Goal: Task Accomplishment & Management: Manage account settings

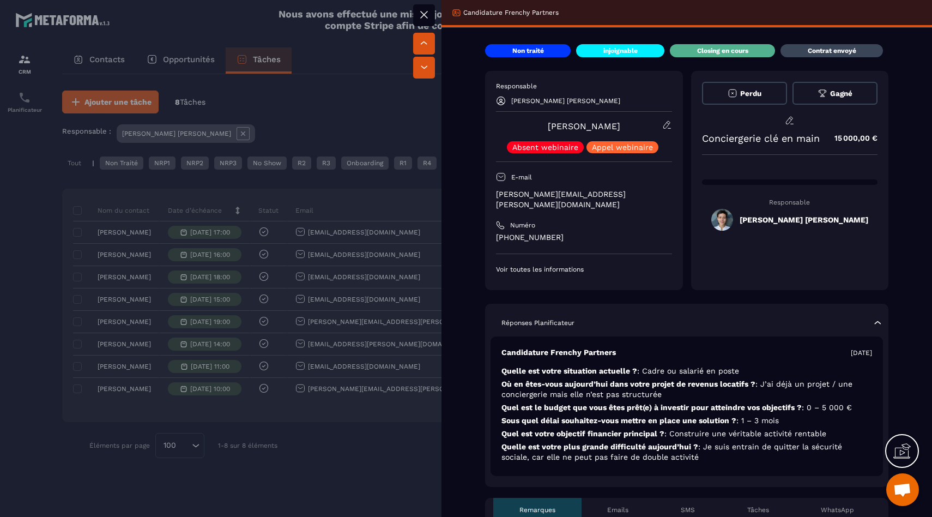
click at [378, 424] on div at bounding box center [466, 258] width 932 height 517
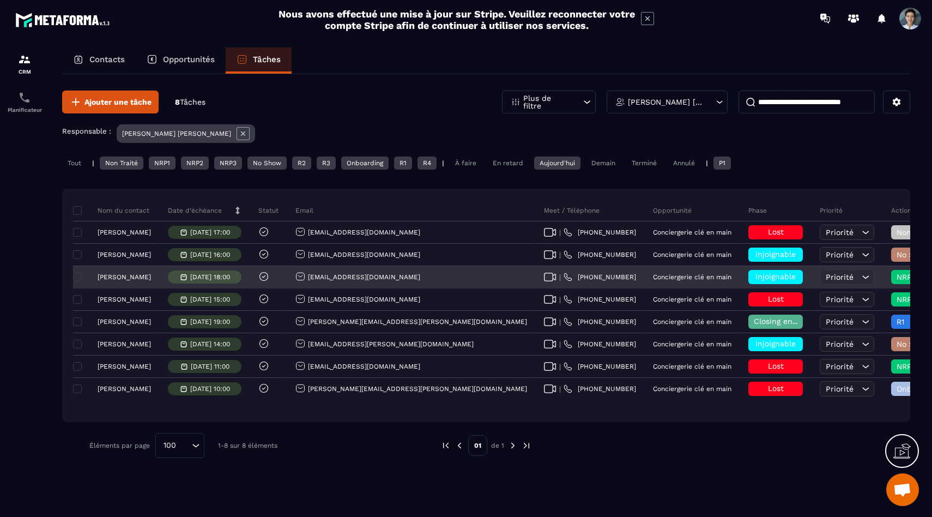
click at [748, 276] on div "injoignable" at bounding box center [775, 277] width 55 height 14
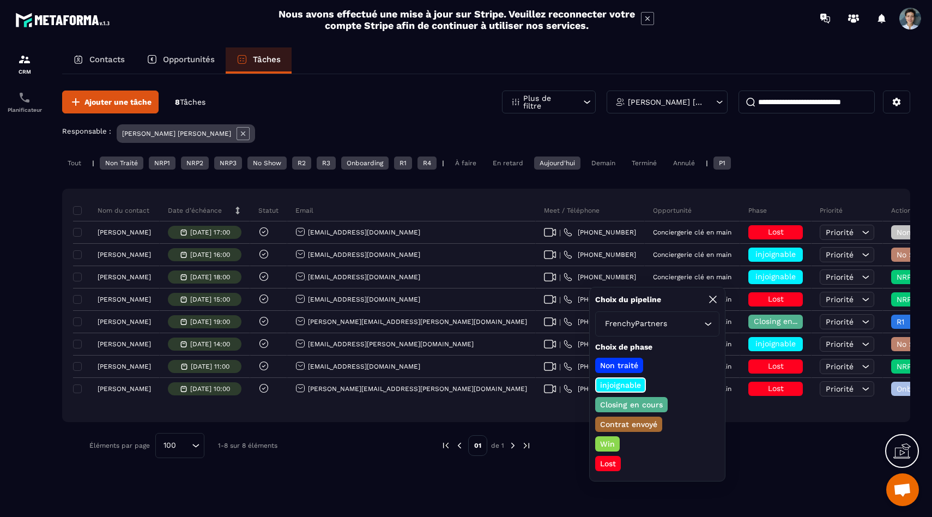
click at [633, 404] on p "Closing en cours" at bounding box center [632, 404] width 66 height 11
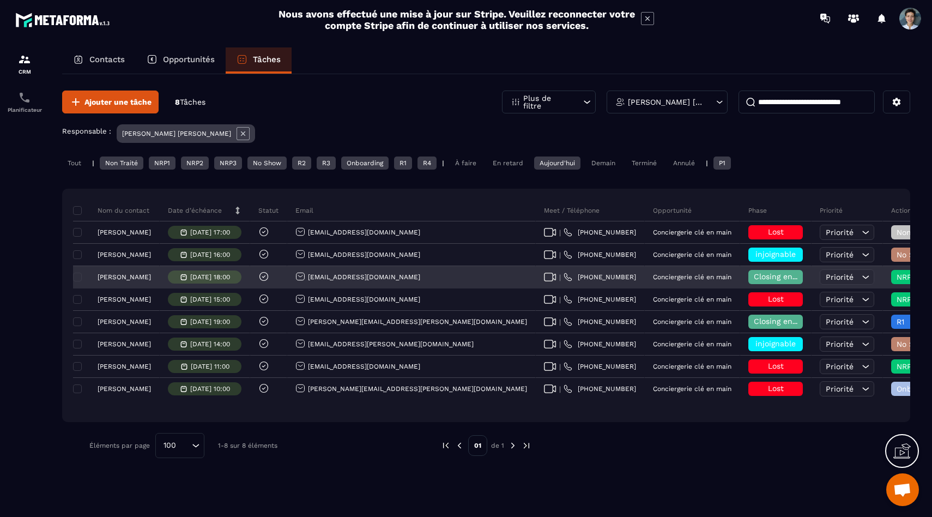
click at [897, 273] on span "NRP1" at bounding box center [920, 277] width 46 height 9
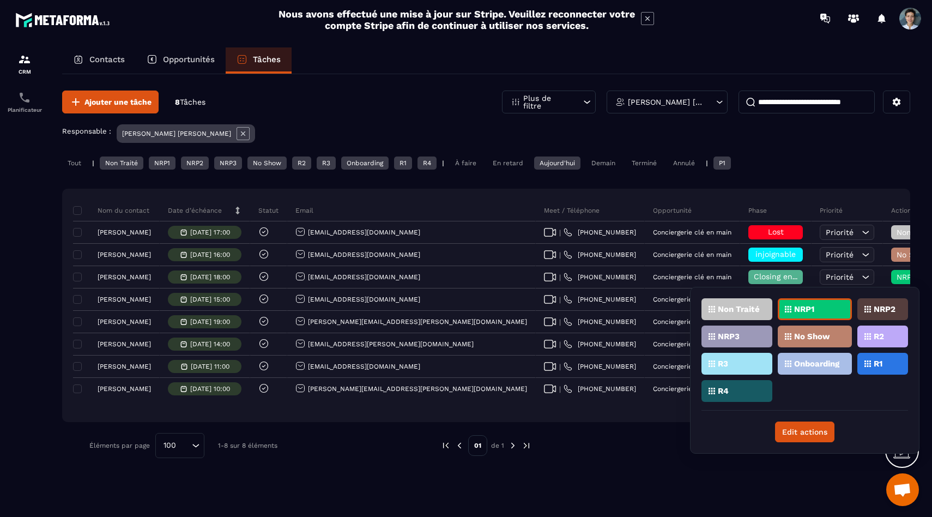
click at [871, 364] on icon at bounding box center [868, 363] width 7 height 7
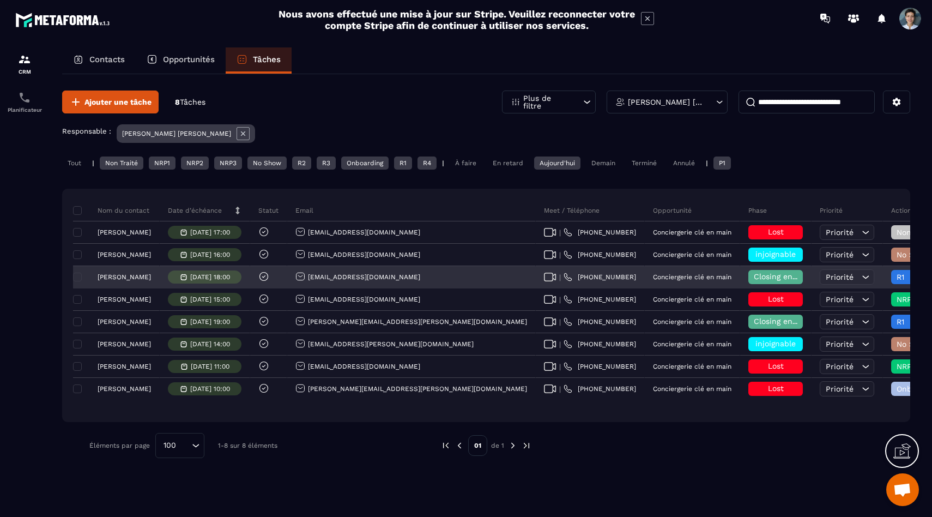
click at [883, 268] on div "R1" at bounding box center [937, 278] width 109 height 22
click at [897, 276] on span "R1" at bounding box center [920, 277] width 46 height 9
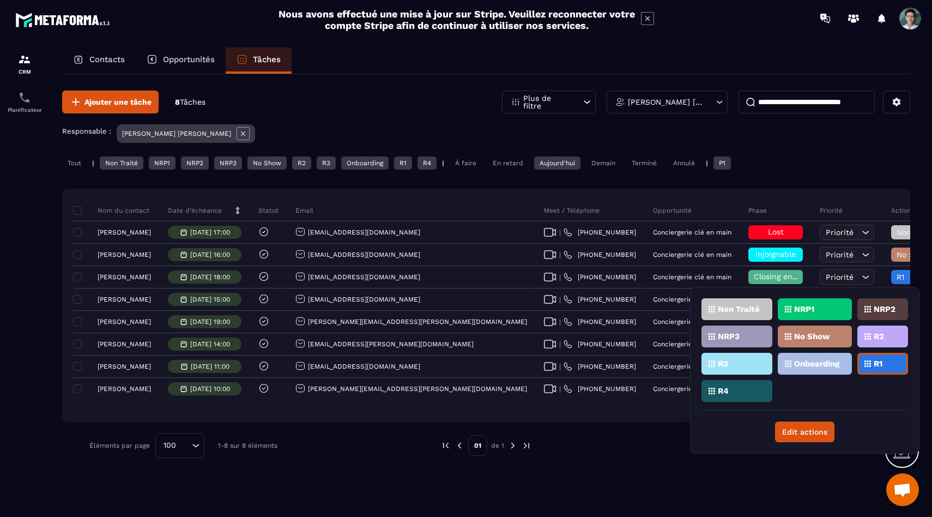
click at [884, 338] on p "R2" at bounding box center [879, 337] width 10 height 8
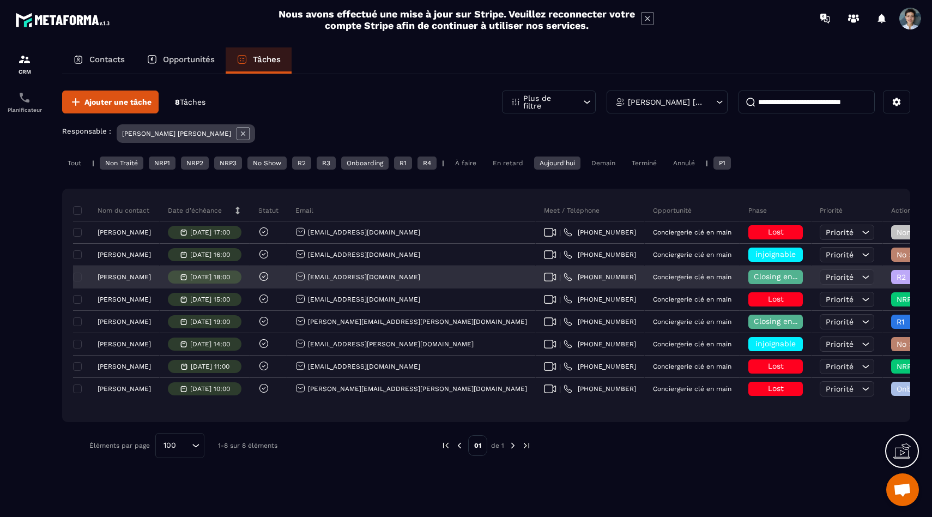
click at [213, 276] on p "[DATE] 18:00" at bounding box center [210, 277] width 40 height 8
